Goal: Information Seeking & Learning: Find specific page/section

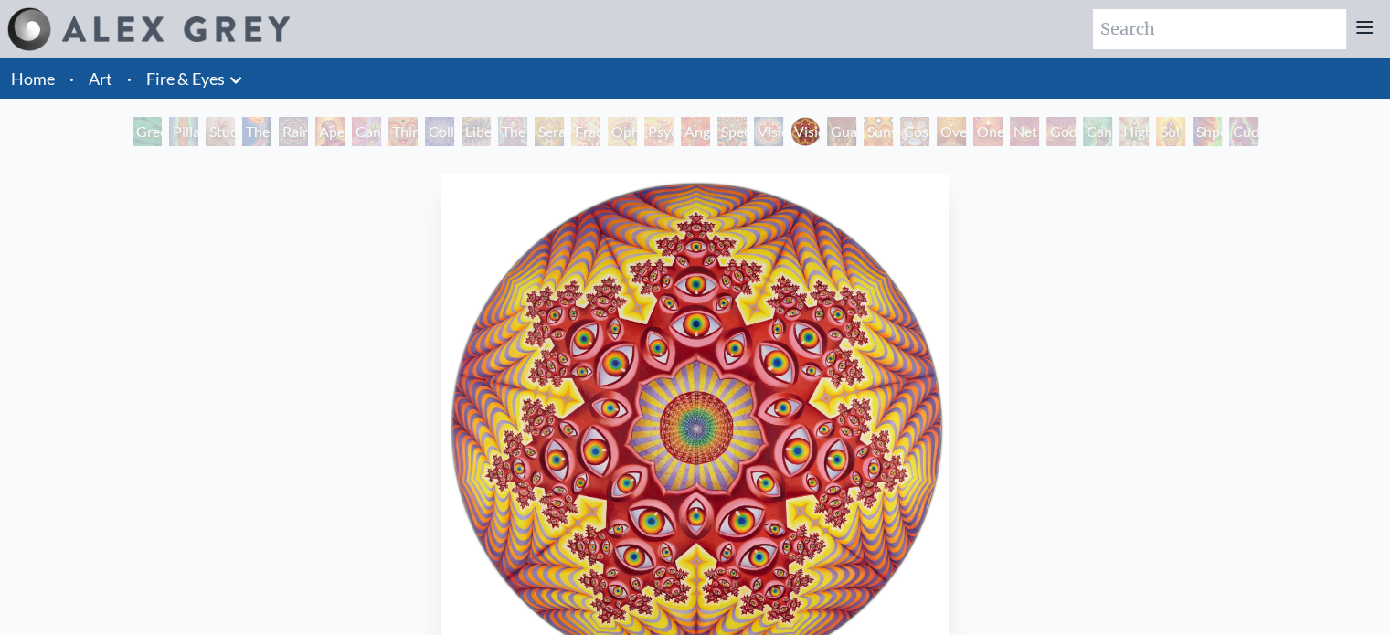
click at [28, 79] on link "Home" at bounding box center [33, 79] width 44 height 20
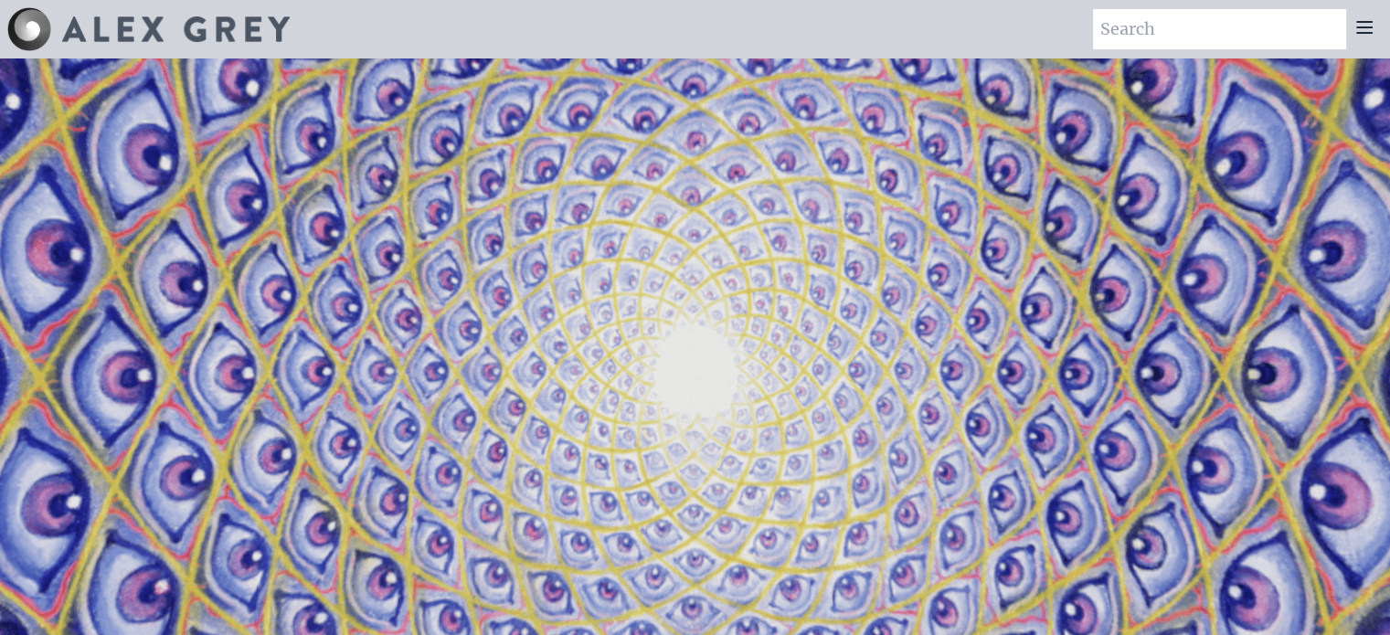
click at [1204, 36] on input "search" at bounding box center [1219, 29] width 253 height 40
type input "puzzle"
